Goal: Obtain resource: Download file/media

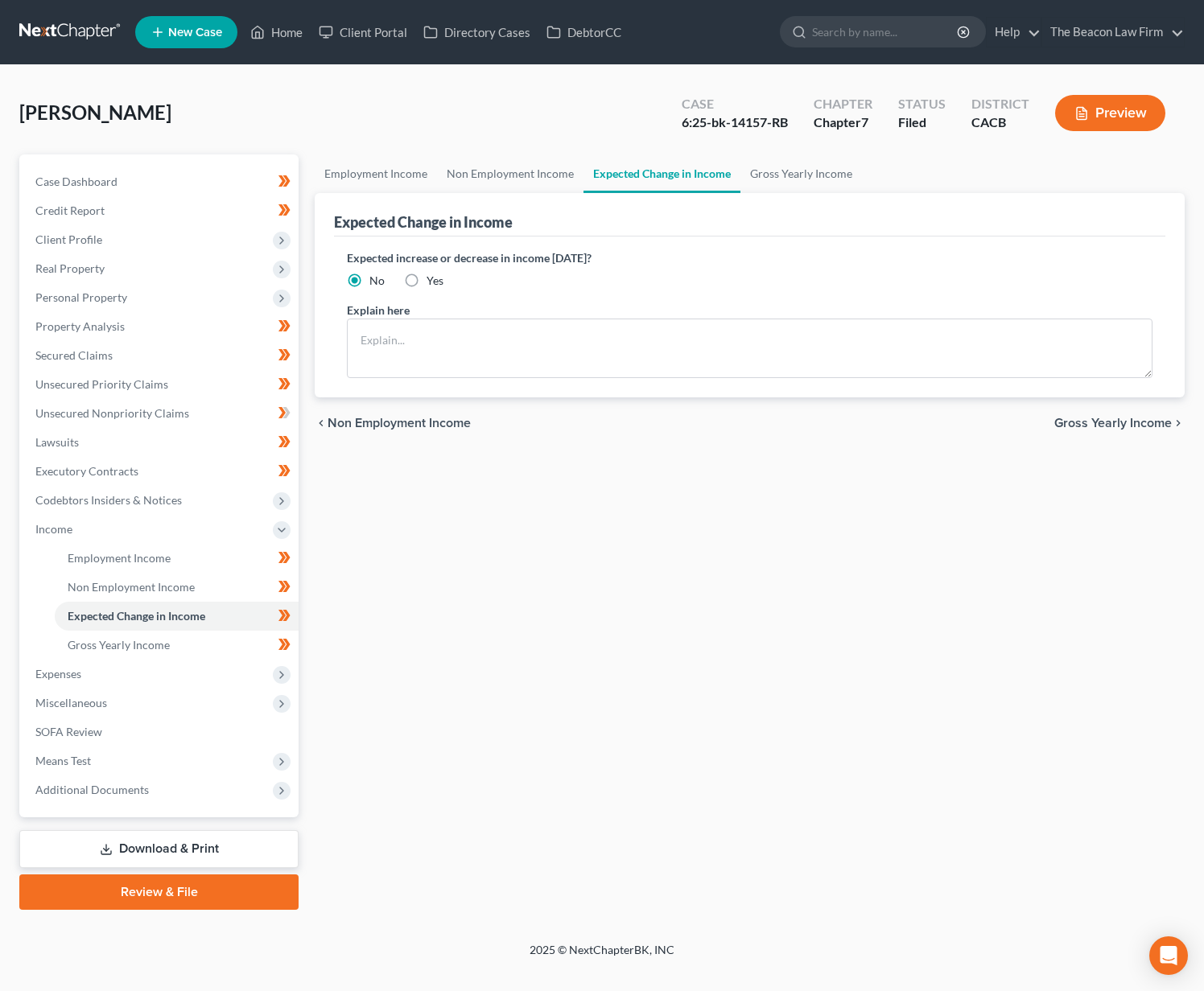
click at [68, 35] on link at bounding box center [70, 32] width 103 height 29
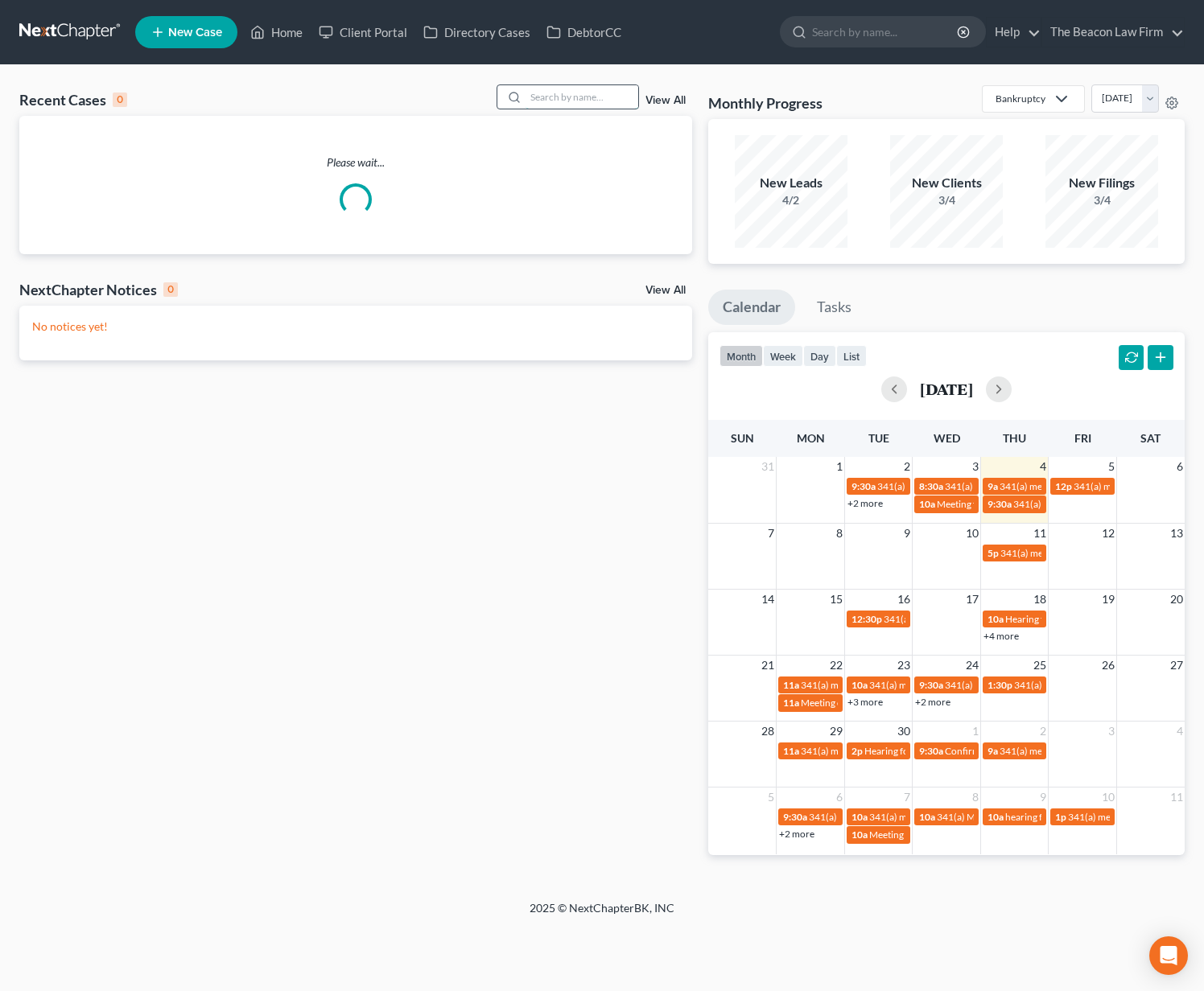
click at [597, 92] on input "search" at bounding box center [581, 97] width 112 height 24
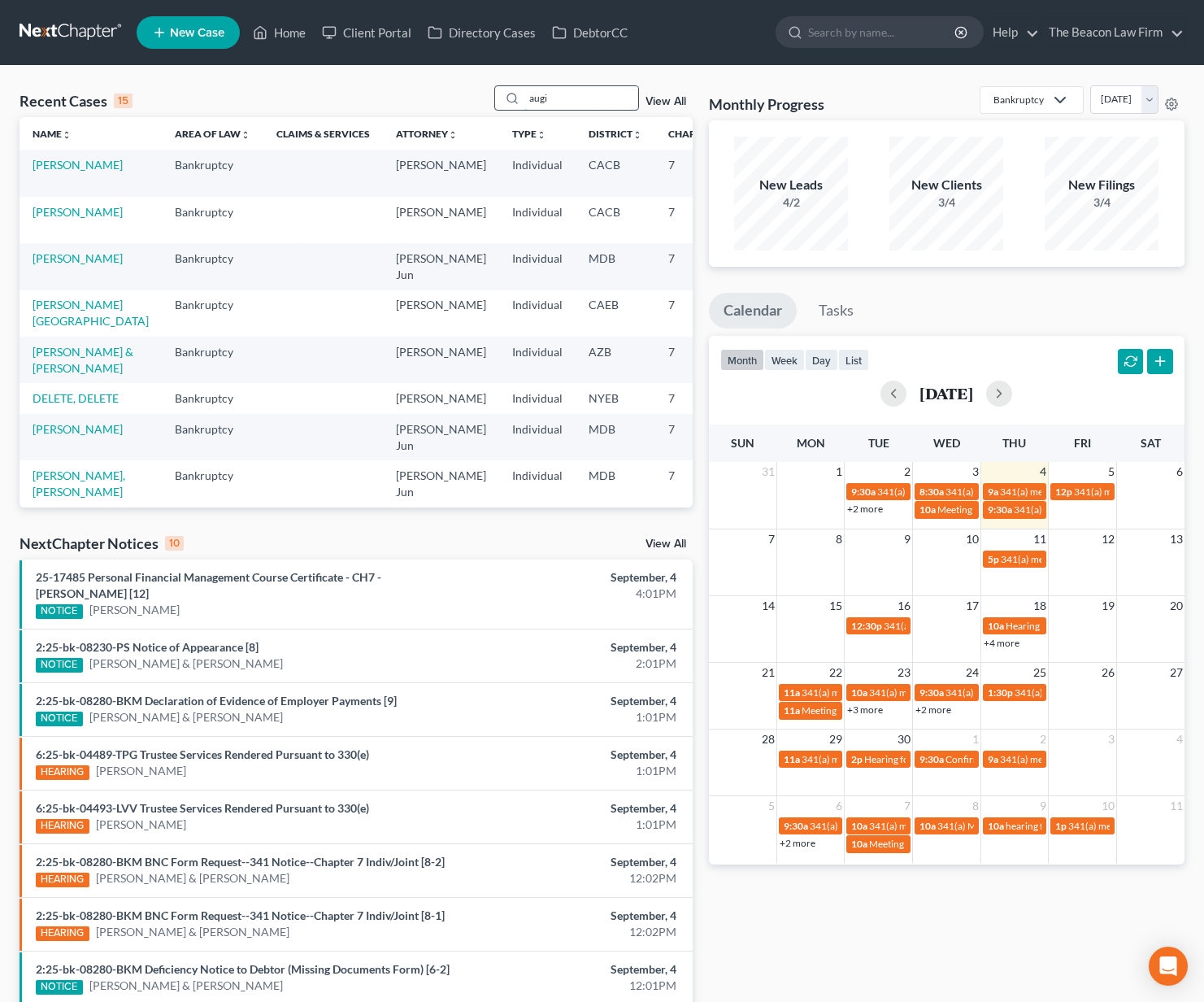
type input "augi"
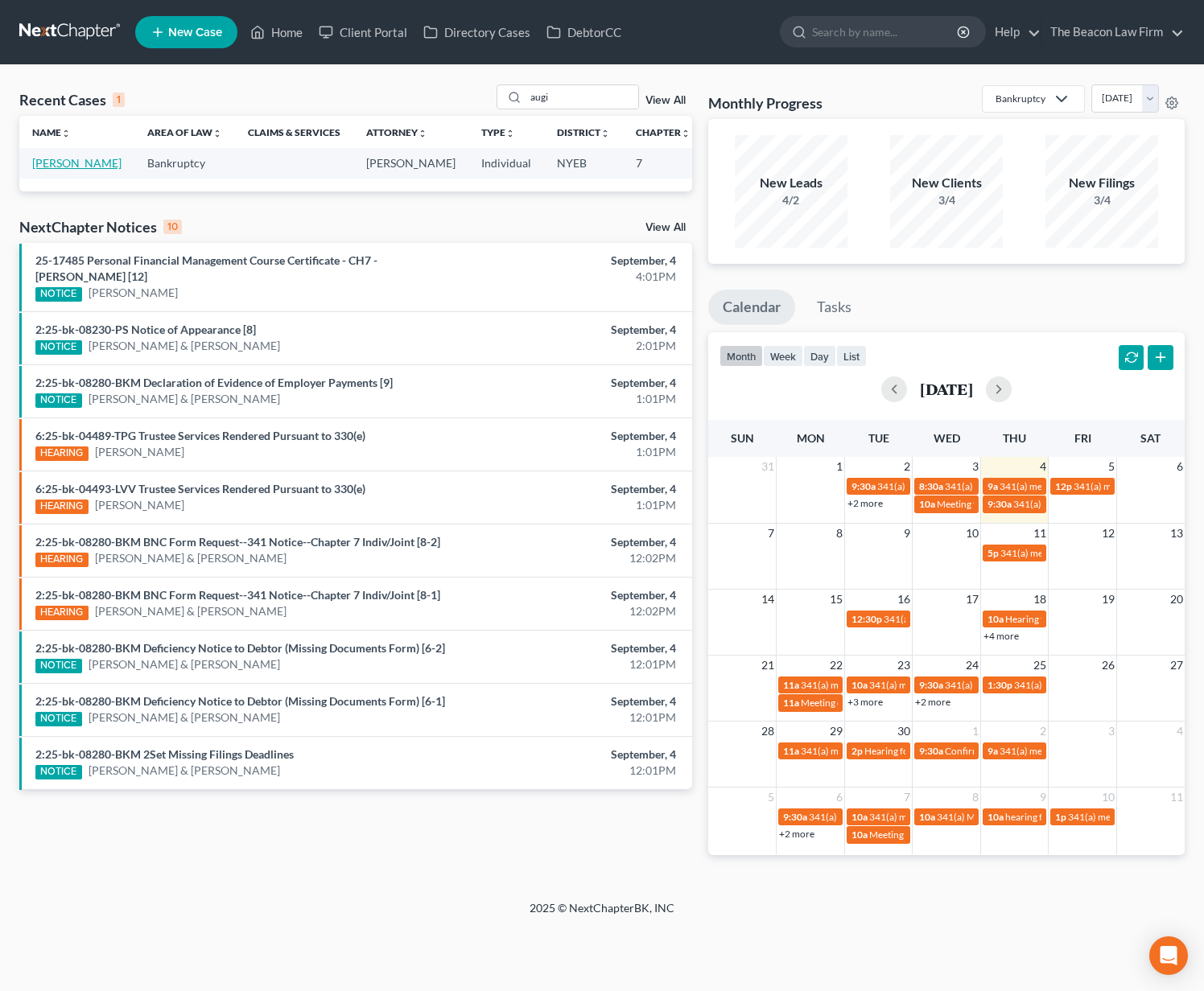
click at [68, 170] on link "Augi, Christine" at bounding box center [77, 162] width 89 height 14
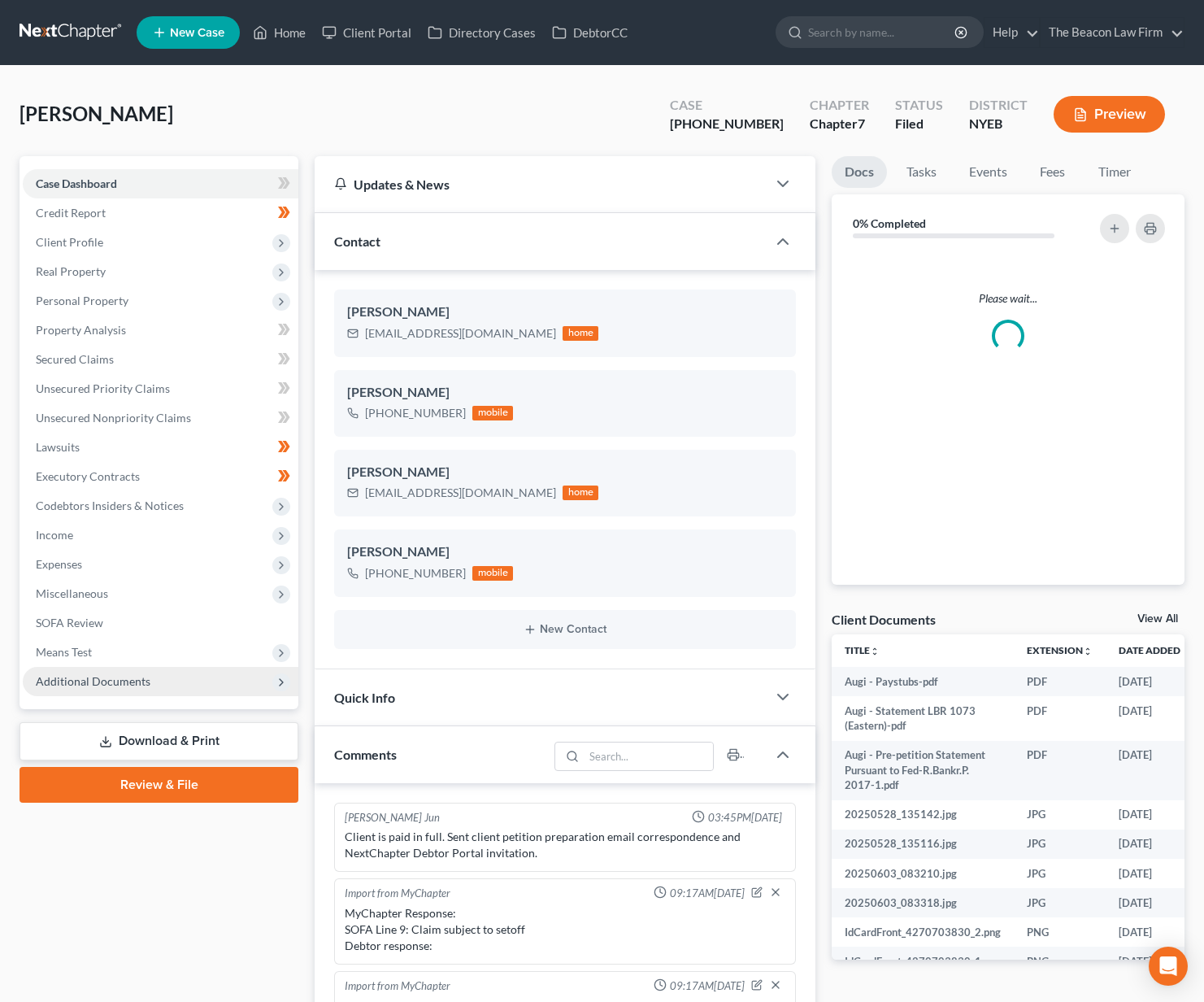
scroll to position [364, 0]
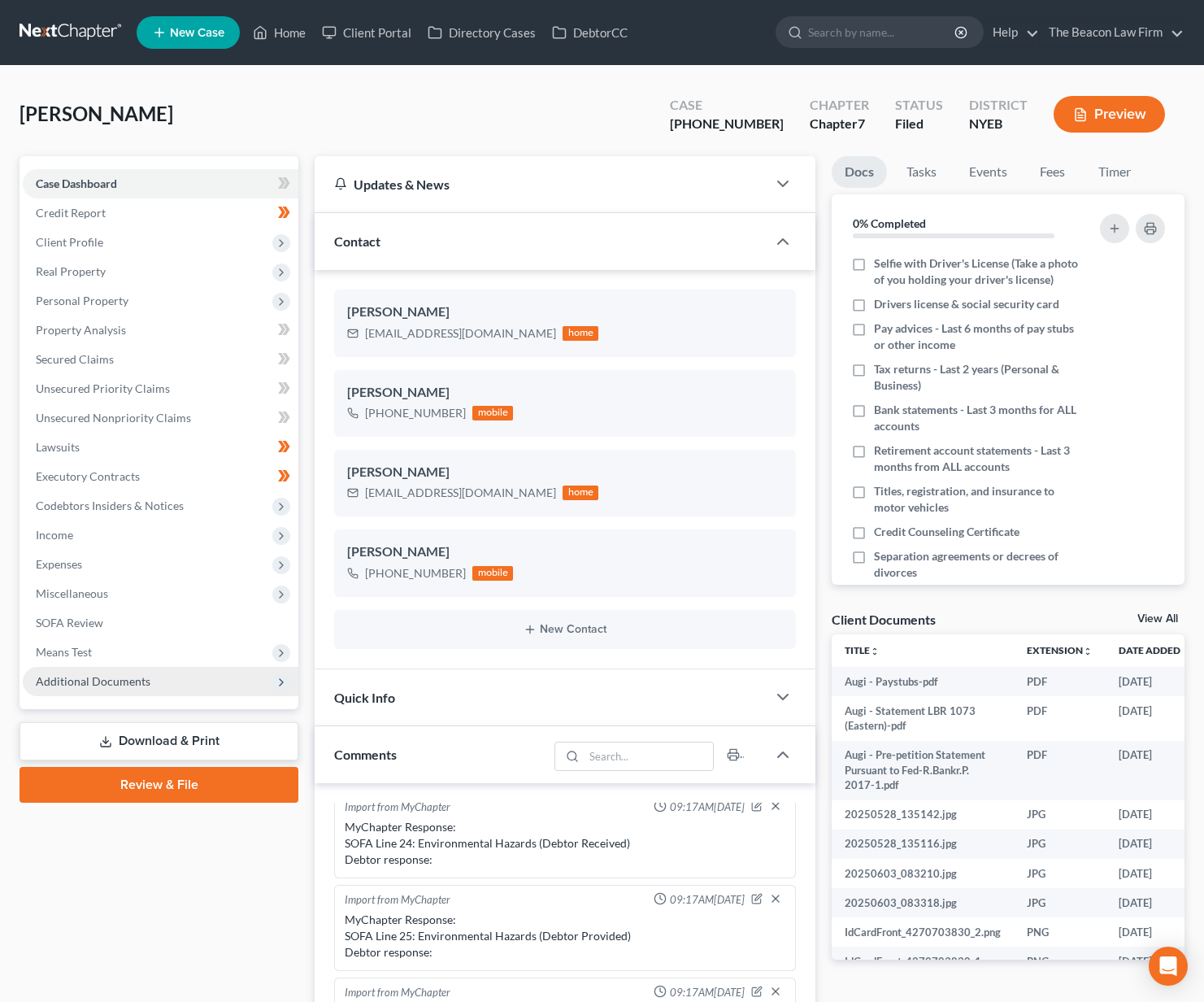
drag, startPoint x: 189, startPoint y: 683, endPoint x: 199, endPoint y: 691, distance: 12.8
click at [189, 683] on span "Additional Documents" at bounding box center [160, 681] width 276 height 29
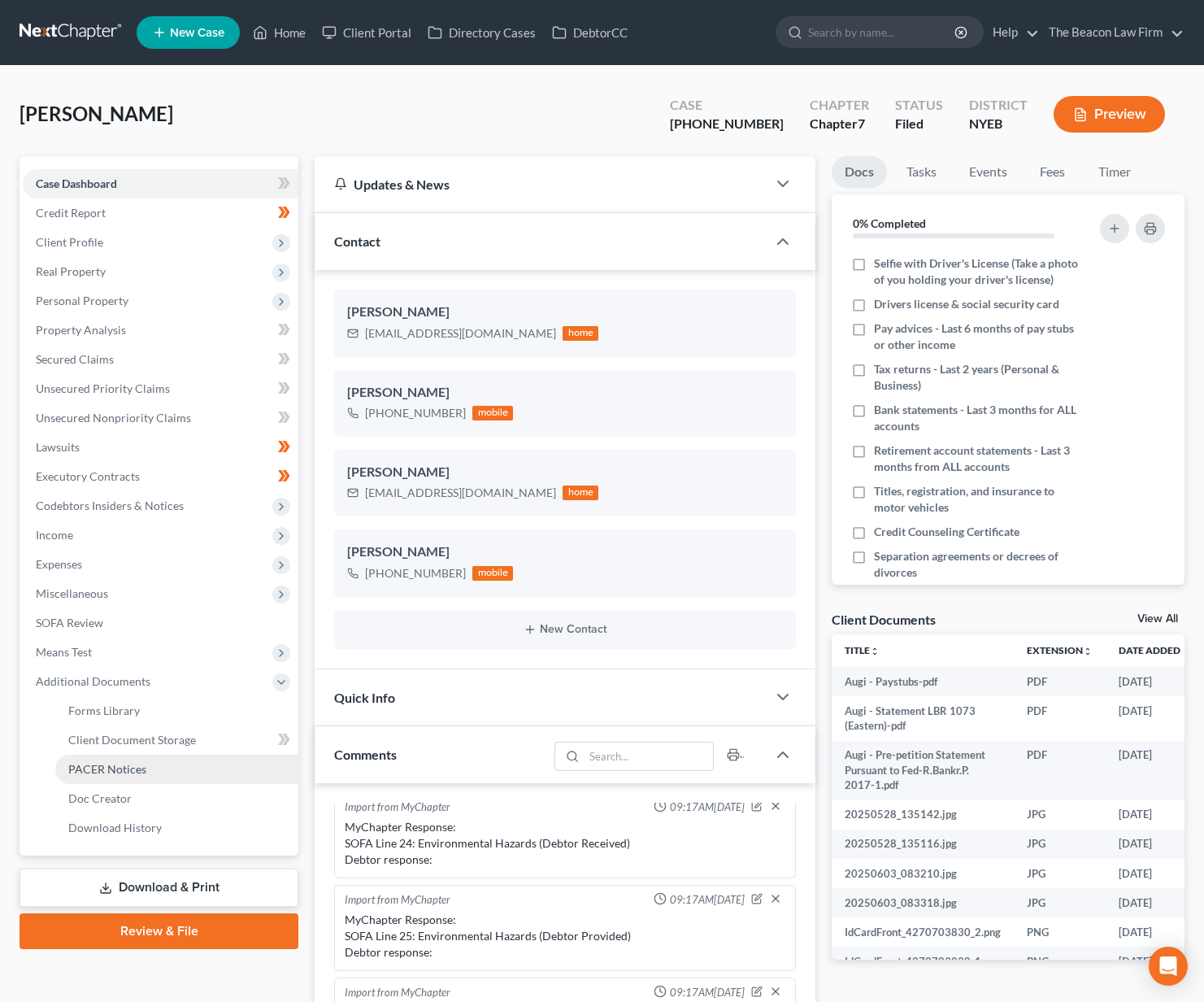
drag, startPoint x: 200, startPoint y: 783, endPoint x: 211, endPoint y: 782, distance: 11.0
click at [200, 782] on link "PACER Notices" at bounding box center [177, 770] width 243 height 29
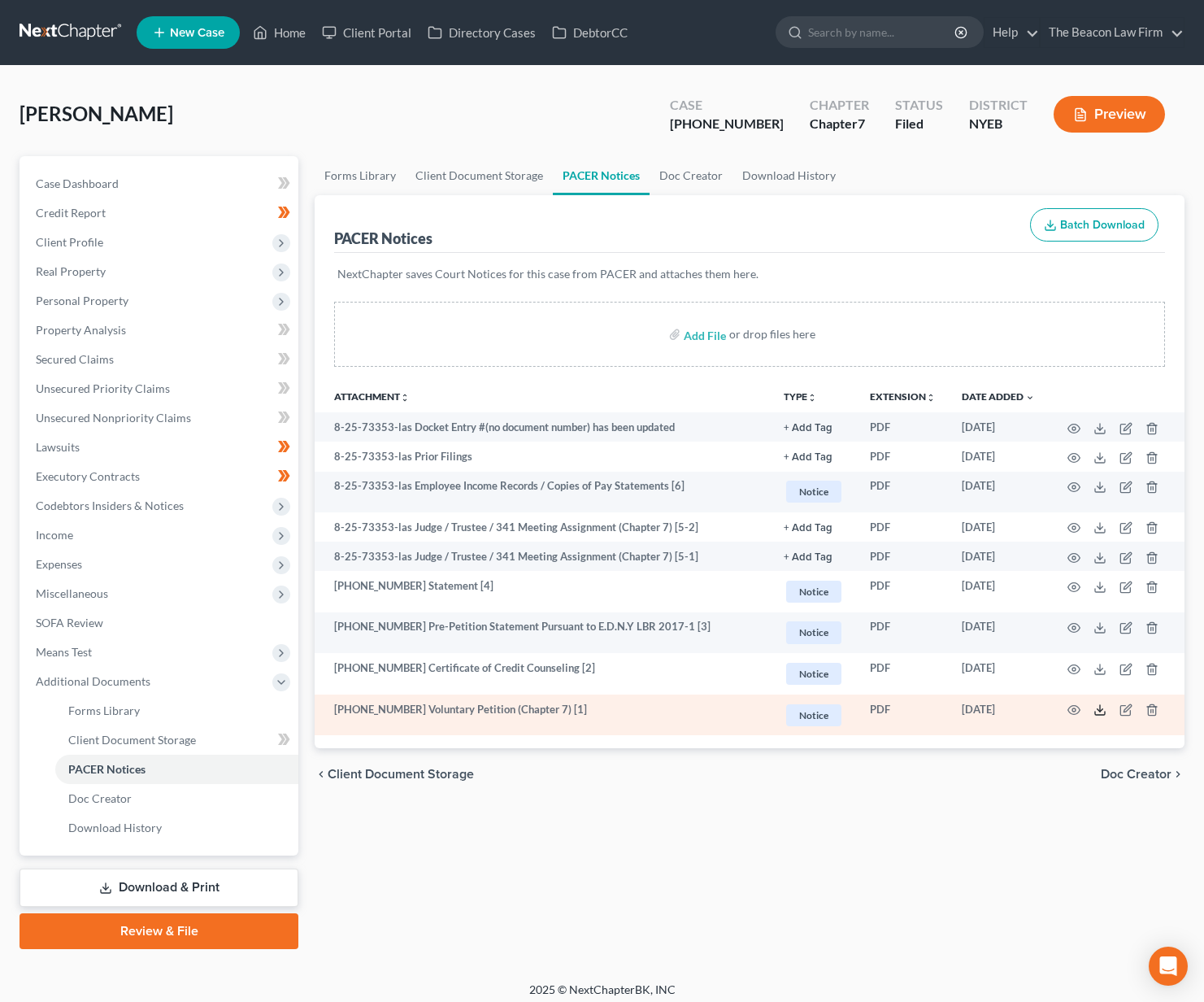
click at [1099, 710] on polyline at bounding box center [1101, 710] width 6 height 3
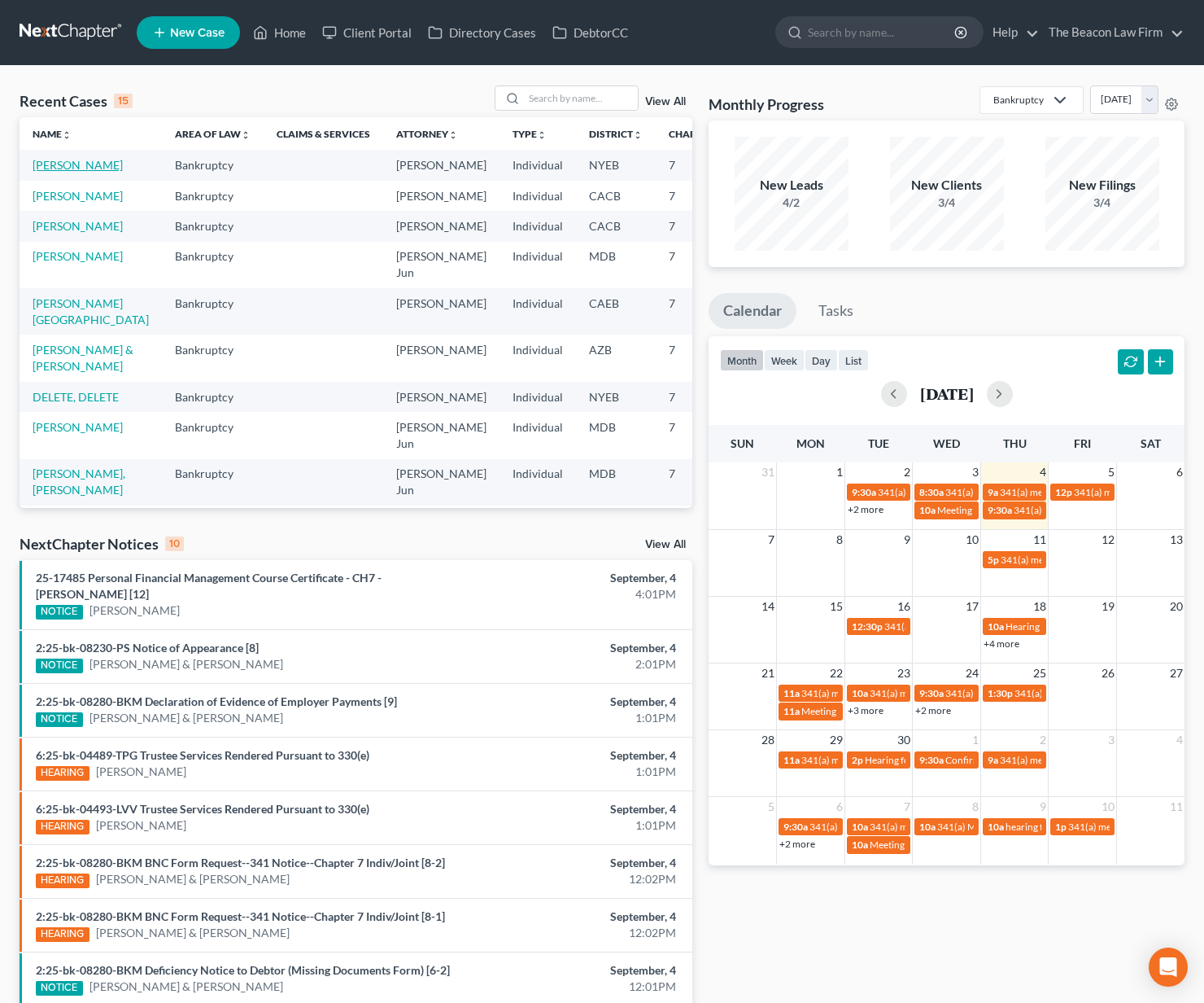
click at [55, 172] on link "Augi, Christine" at bounding box center [77, 164] width 90 height 14
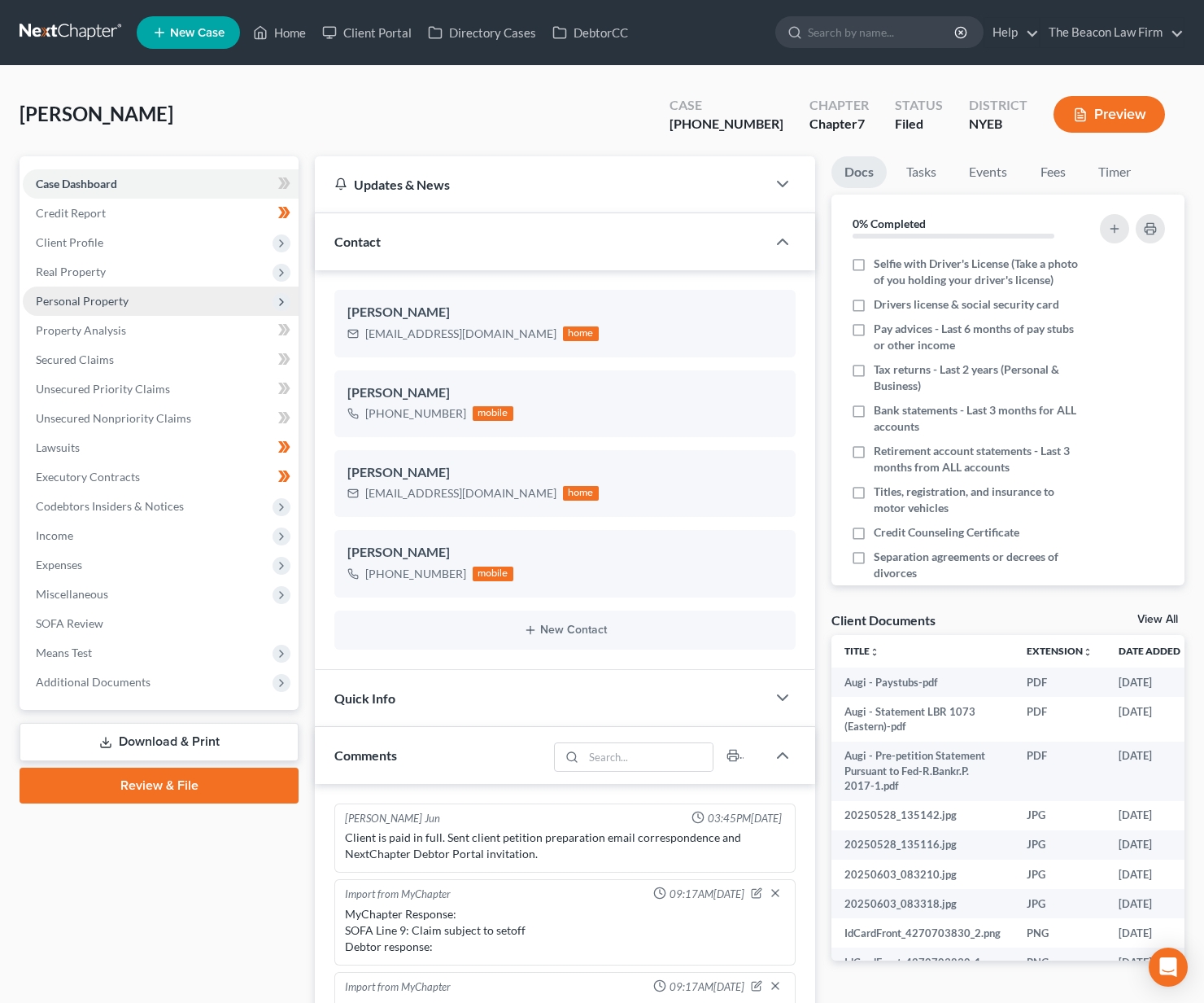
scroll to position [364, 0]
